Goal: Information Seeking & Learning: Learn about a topic

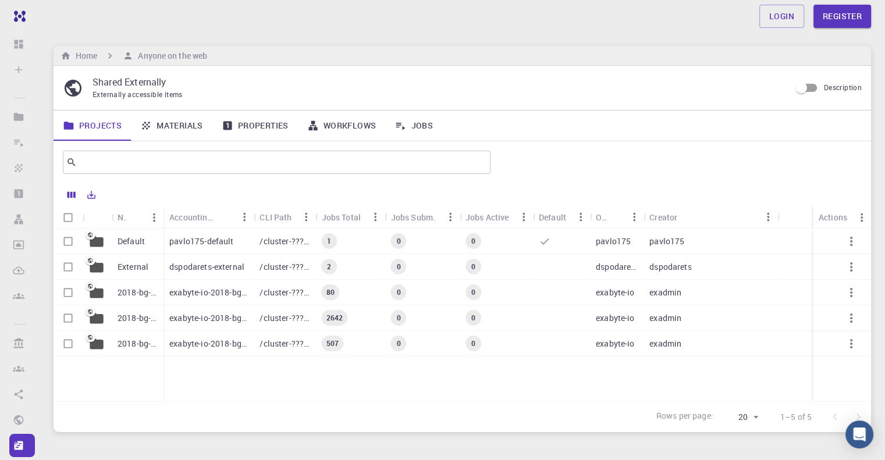
click at [65, 346] on input "Select row" at bounding box center [68, 344] width 22 height 22
checkbox input "true"
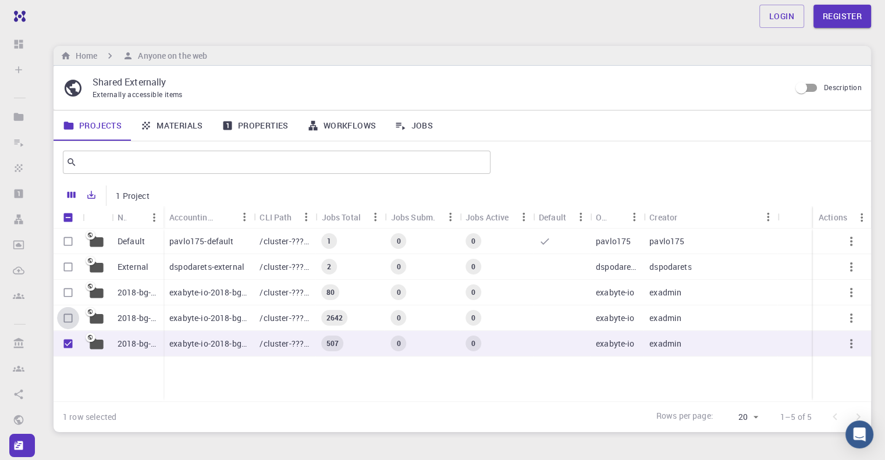
click at [67, 320] on input "Select row" at bounding box center [68, 318] width 22 height 22
checkbox input "true"
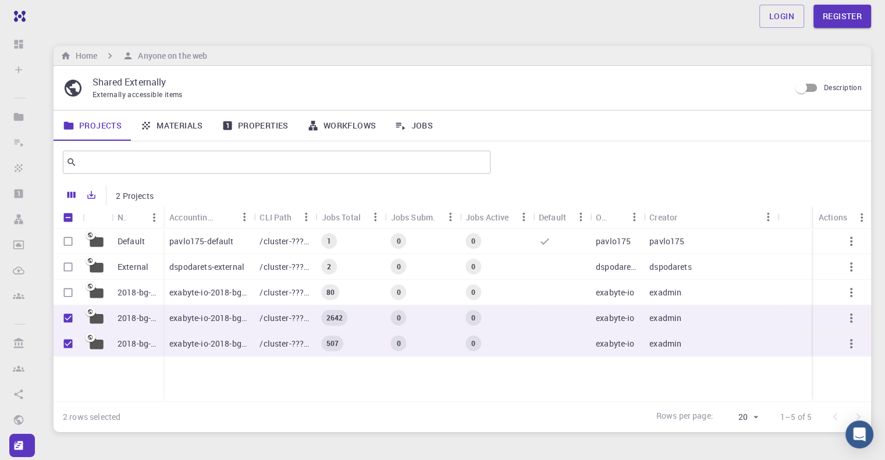
click at [69, 295] on input "Select row" at bounding box center [68, 293] width 22 height 22
checkbox input "true"
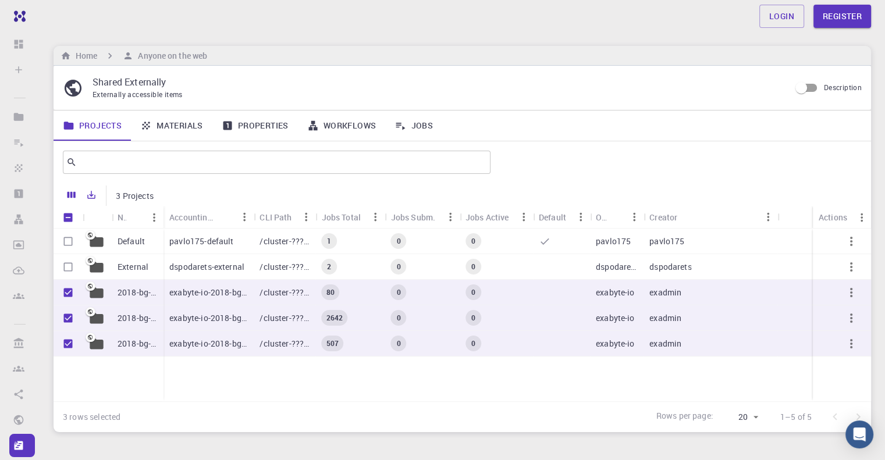
click at [67, 266] on input "Select row" at bounding box center [68, 267] width 22 height 22
checkbox input "true"
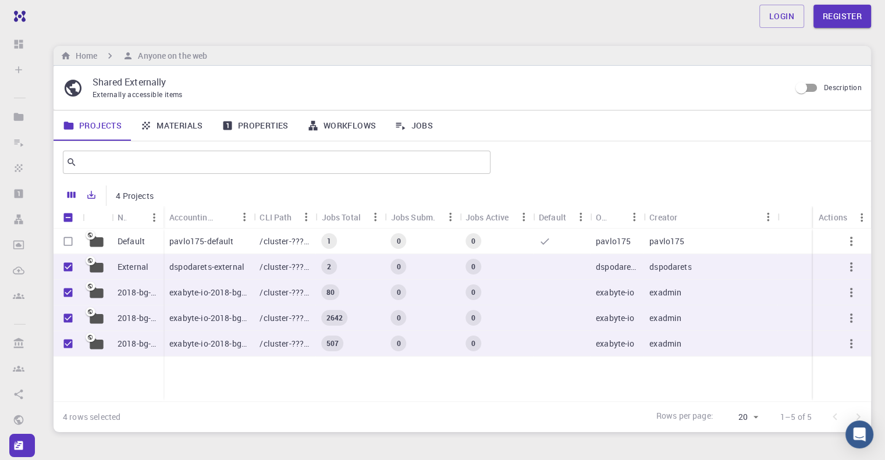
click at [69, 240] on input "Select row" at bounding box center [68, 241] width 22 height 22
checkbox input "true"
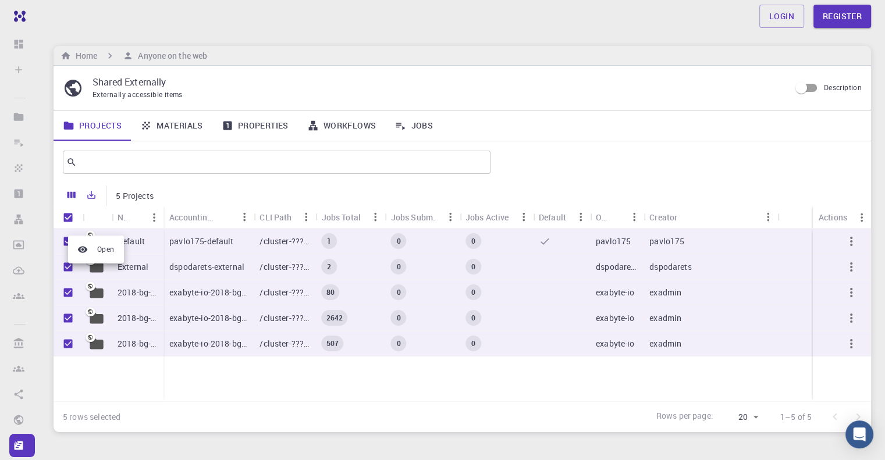
click at [848, 241] on div at bounding box center [442, 230] width 885 height 460
click at [850, 243] on icon "button" at bounding box center [851, 241] width 14 height 14
click at [452, 410] on div at bounding box center [442, 230] width 885 height 460
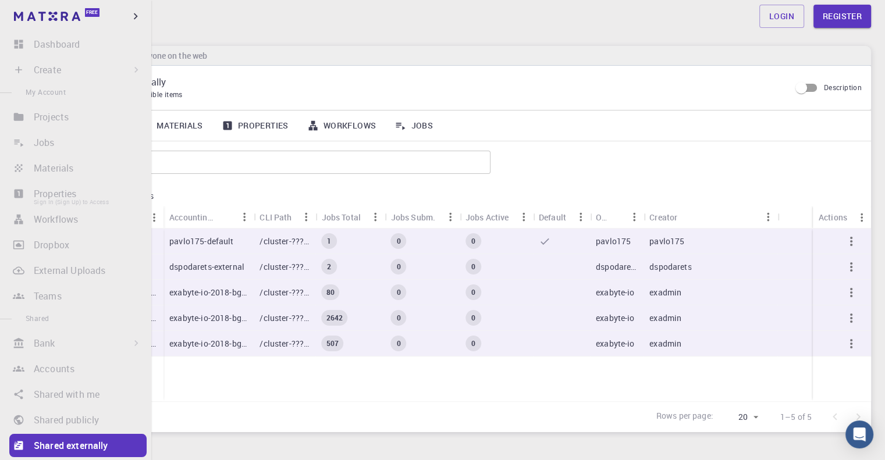
click at [22, 194] on li "Properties Sign In (Sign Up) to Access" at bounding box center [75, 193] width 151 height 23
click at [137, 17] on icon "button" at bounding box center [135, 16] width 13 height 13
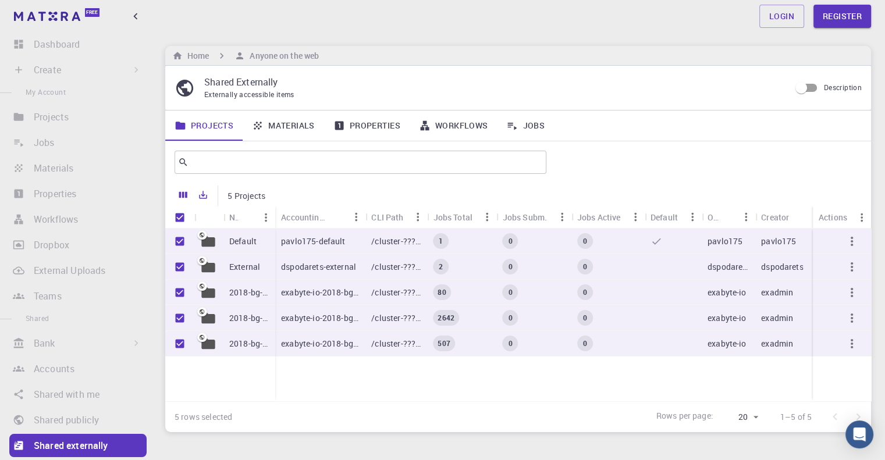
drag, startPoint x: 209, startPoint y: 243, endPoint x: 224, endPoint y: 322, distance: 80.0
click at [285, 354] on div "Default External 2018-bg-study-phase-i-ph 2018-bg-study-phase-III 2018-bg-study…" at bounding box center [556, 315] width 783 height 173
drag, startPoint x: 204, startPoint y: 320, endPoint x: 221, endPoint y: 321, distance: 16.3
click at [239, 317] on div "2018-bg-study-phase-III" at bounding box center [220, 318] width 110 height 26
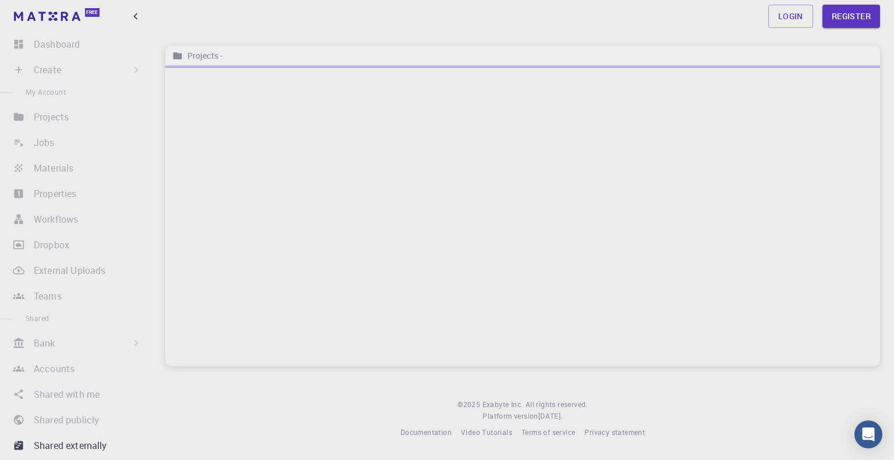
drag, startPoint x: 221, startPoint y: 321, endPoint x: 441, endPoint y: 322, distance: 220.5
click at [441, 322] on div at bounding box center [522, 216] width 715 height 301
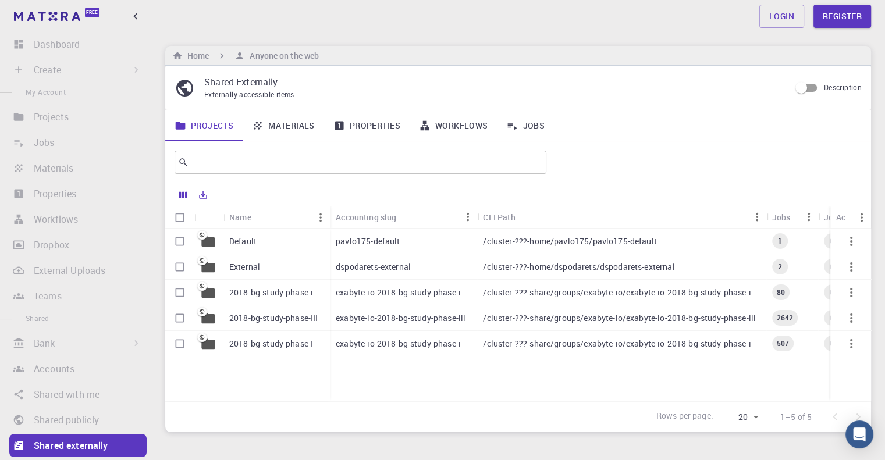
click at [852, 241] on icon "button" at bounding box center [851, 241] width 2 height 9
click at [573, 399] on div at bounding box center [442, 230] width 885 height 460
drag, startPoint x: 560, startPoint y: 399, endPoint x: 708, endPoint y: 399, distance: 147.8
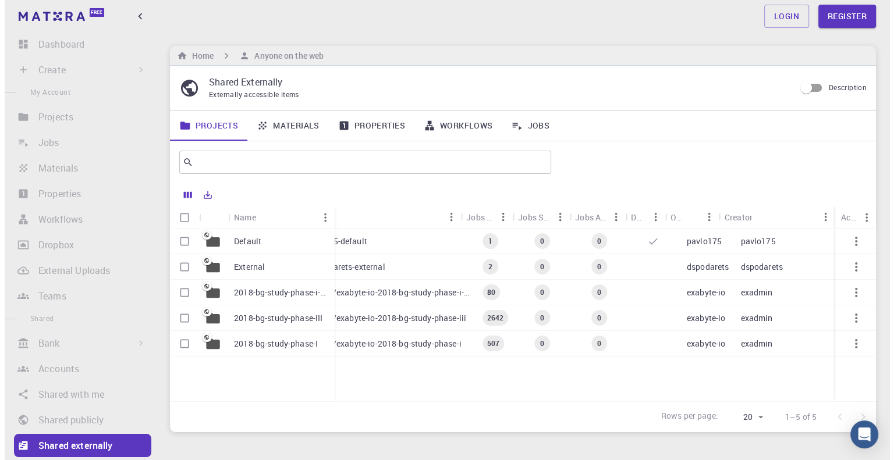
scroll to position [0, 310]
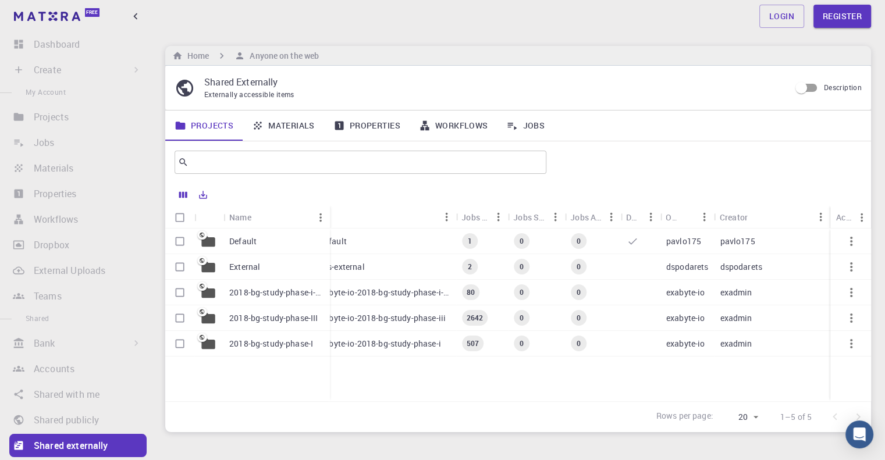
click at [354, 126] on link "Properties" at bounding box center [367, 126] width 86 height 30
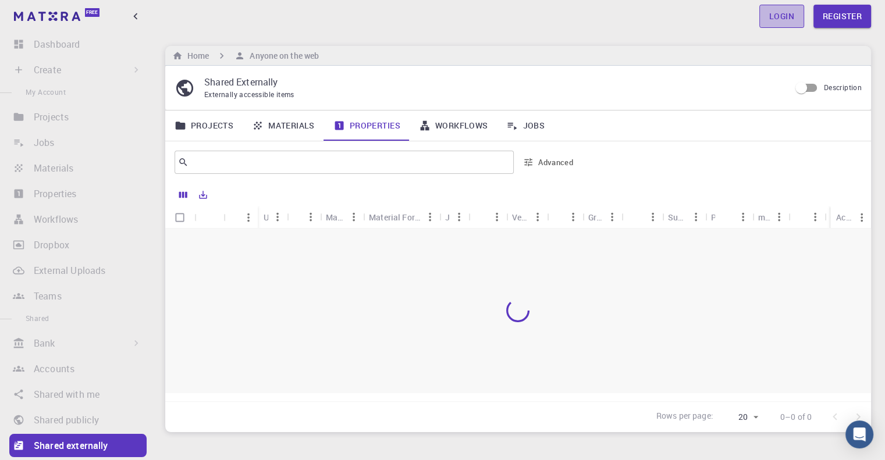
click at [777, 19] on link "Login" at bounding box center [781, 16] width 45 height 23
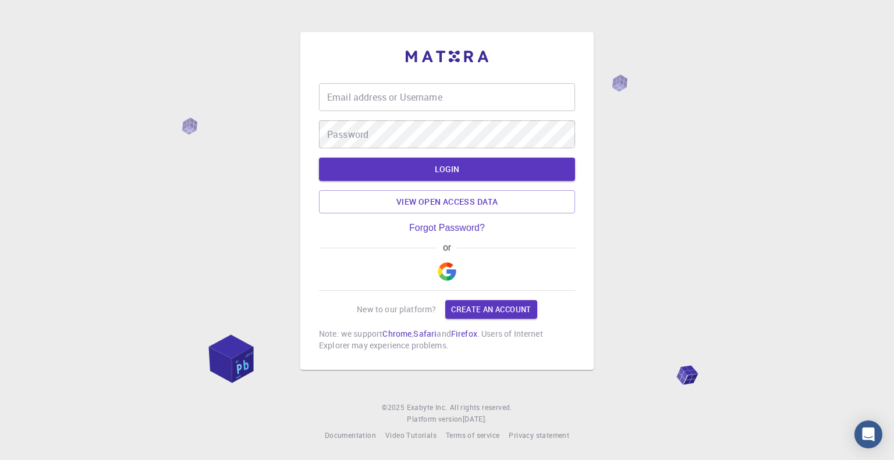
click at [441, 269] on div "or" at bounding box center [447, 267] width 256 height 48
click at [452, 272] on div "or" at bounding box center [447, 267] width 256 height 48
click at [448, 273] on button "button" at bounding box center [447, 271] width 28 height 37
click at [436, 275] on button "button" at bounding box center [447, 271] width 28 height 37
